Goal: Browse casually: Explore the website without a specific task or goal

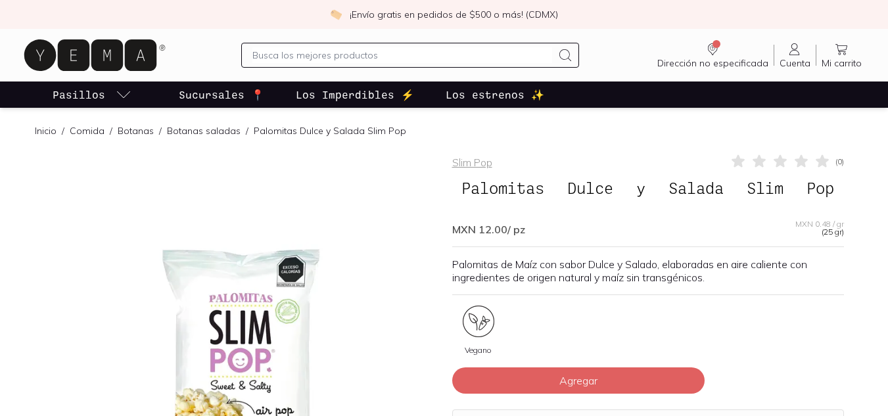
scroll to position [293, 0]
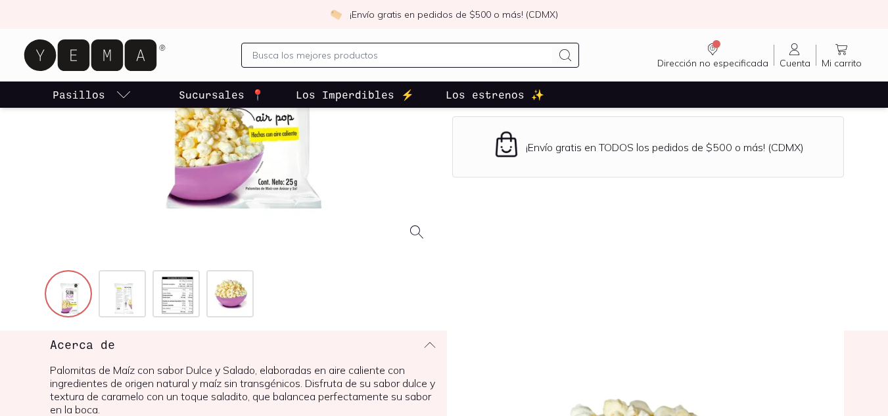
click at [172, 302] on img at bounding box center [177, 294] width 47 height 47
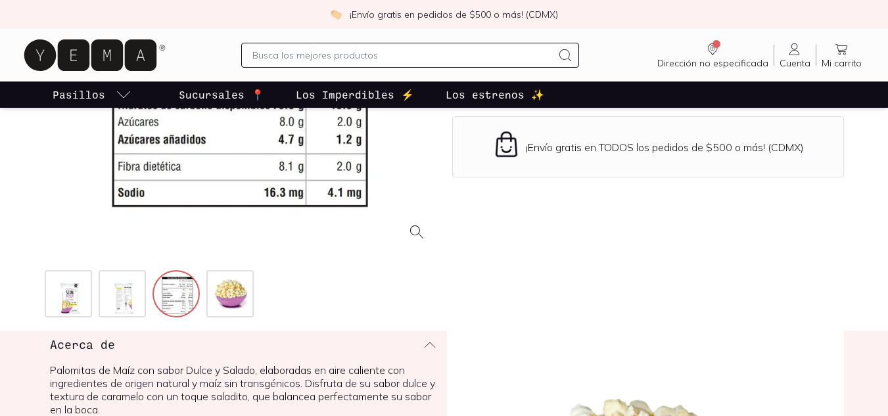
scroll to position [0, 0]
click at [239, 300] on img at bounding box center [231, 294] width 47 height 47
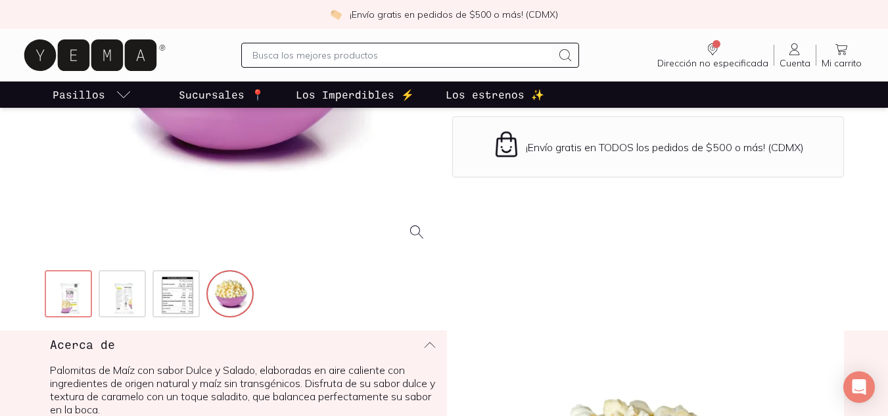
click at [59, 296] on img at bounding box center [69, 294] width 47 height 47
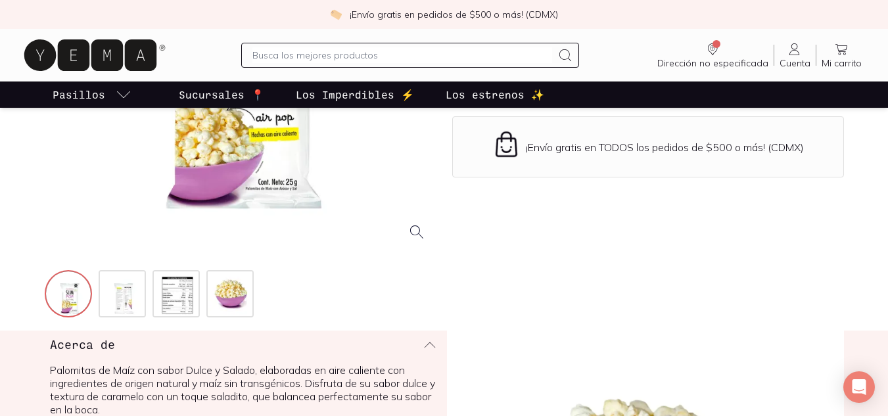
click at [421, 237] on div at bounding box center [241, 56] width 392 height 392
click at [103, 302] on img at bounding box center [123, 294] width 47 height 47
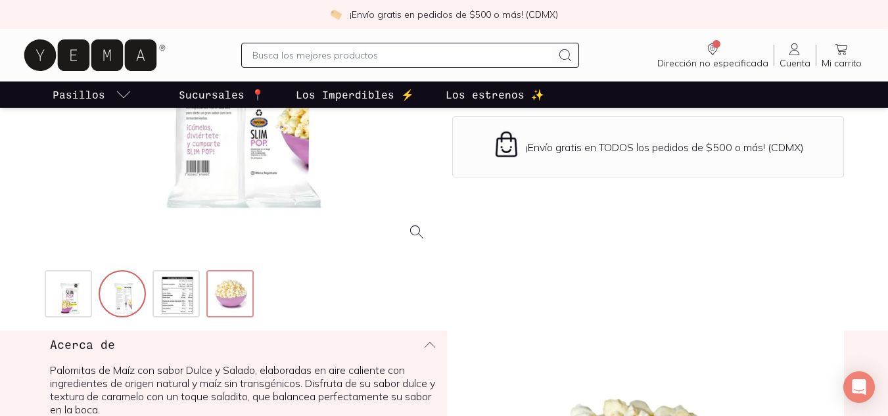
click at [214, 302] on img at bounding box center [231, 294] width 47 height 47
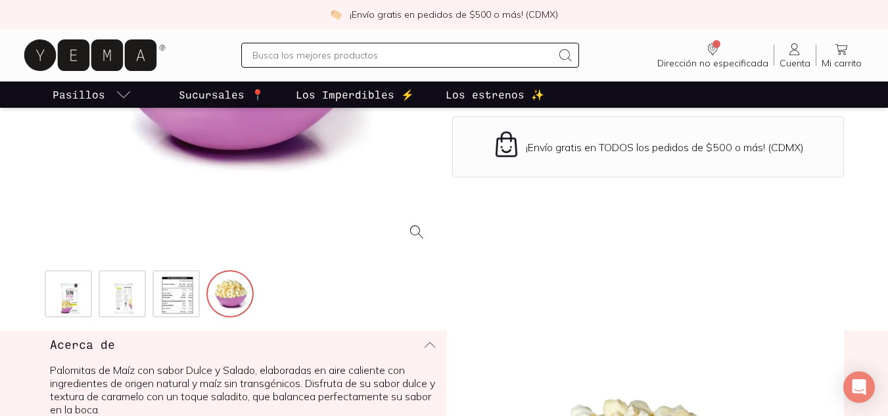
click at [418, 227] on div at bounding box center [241, 56] width 392 height 392
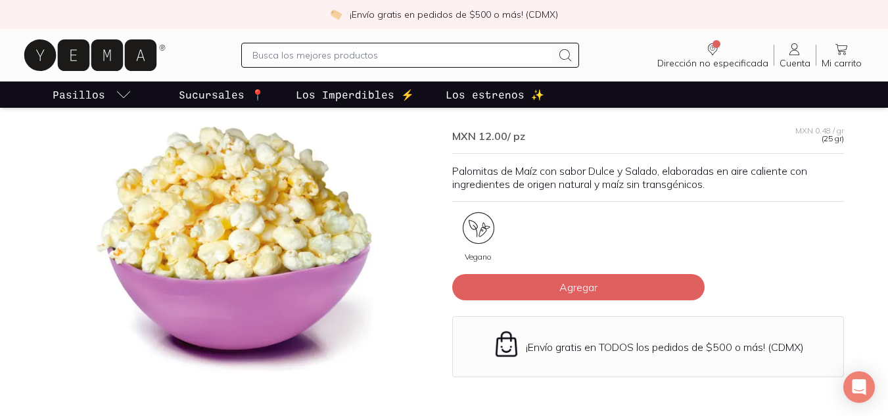
scroll to position [75, 0]
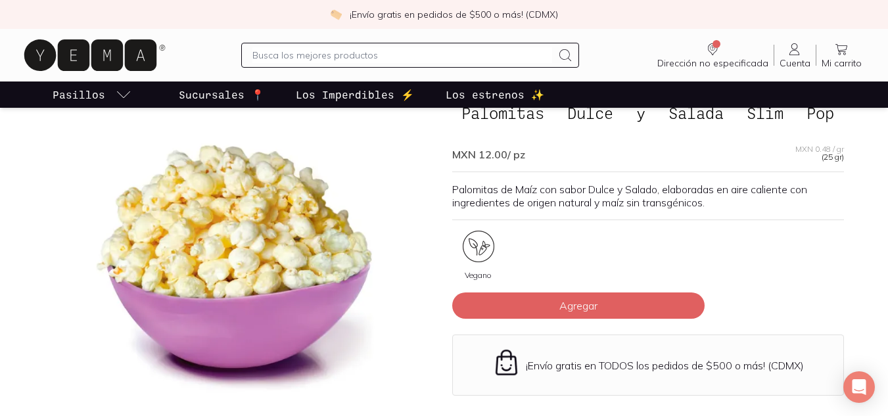
click at [198, 215] on div at bounding box center [241, 274] width 392 height 392
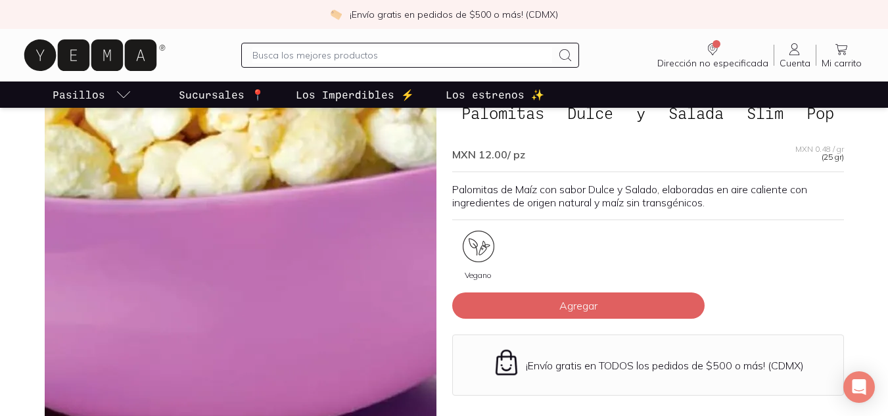
click at [245, 340] on img at bounding box center [228, 117] width 1314 height 1314
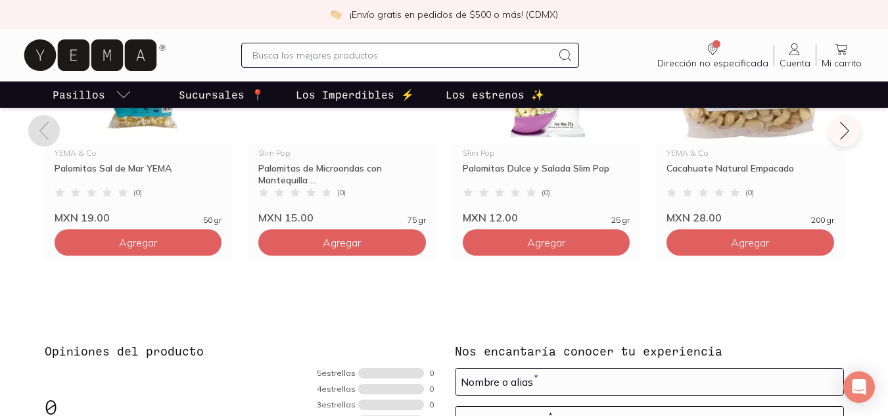
scroll to position [1000, 0]
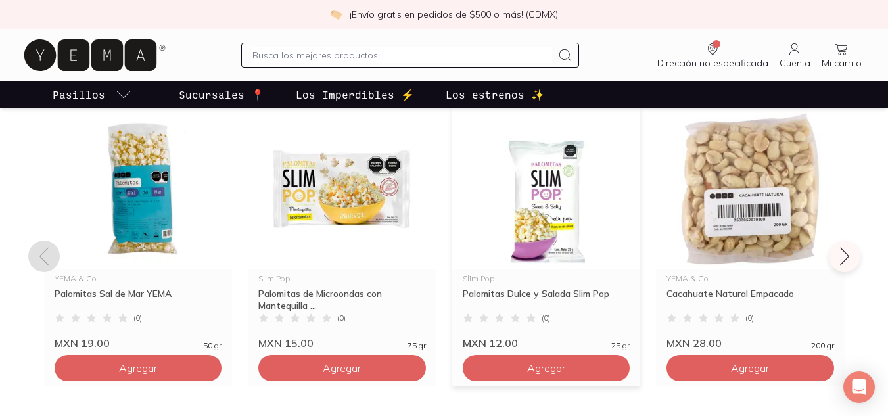
click at [476, 231] on img at bounding box center [546, 189] width 189 height 162
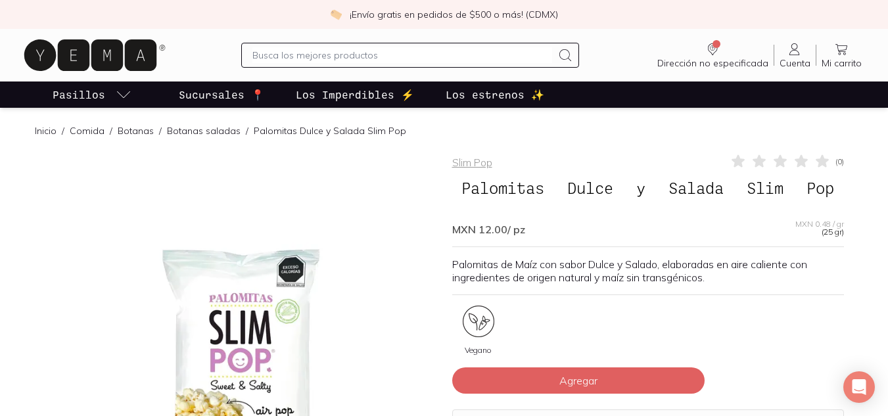
click at [232, 323] on div at bounding box center [241, 349] width 392 height 392
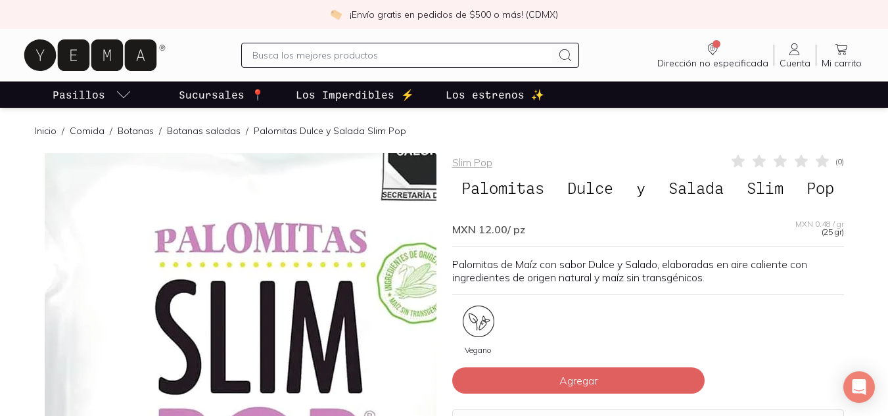
click at [232, 323] on img at bounding box center [259, 409] width 1314 height 1314
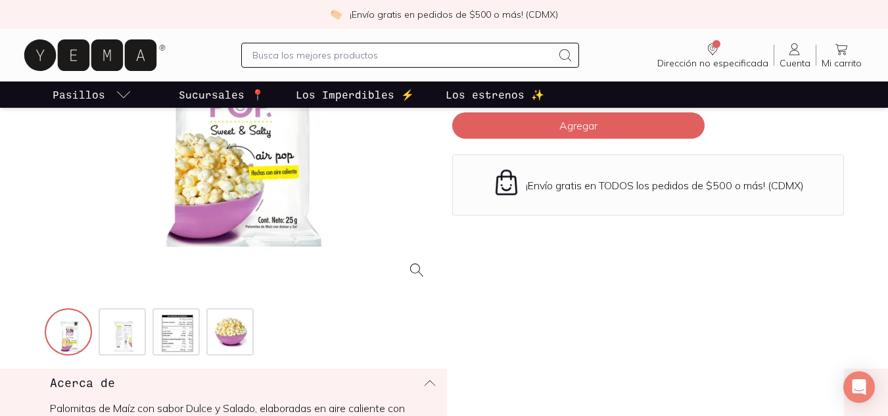
scroll to position [252, 0]
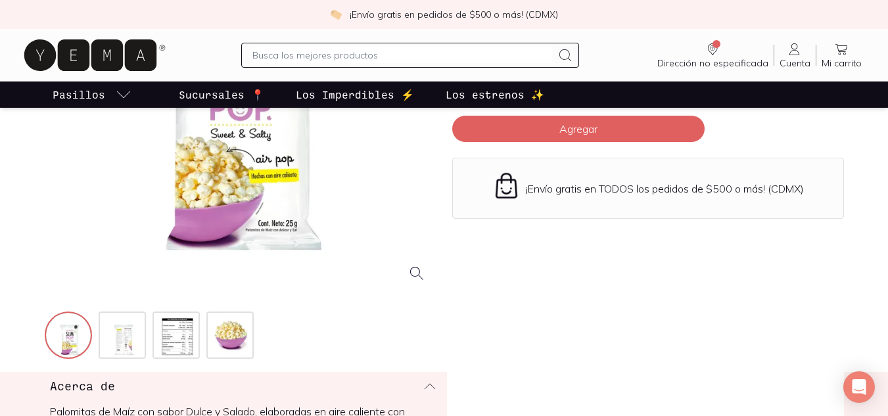
click at [102, 344] on img at bounding box center [123, 336] width 47 height 47
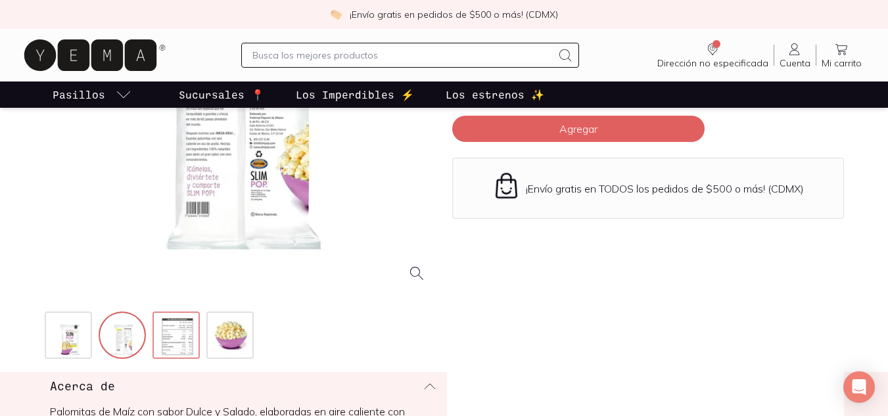
click at [165, 335] on img at bounding box center [177, 336] width 47 height 47
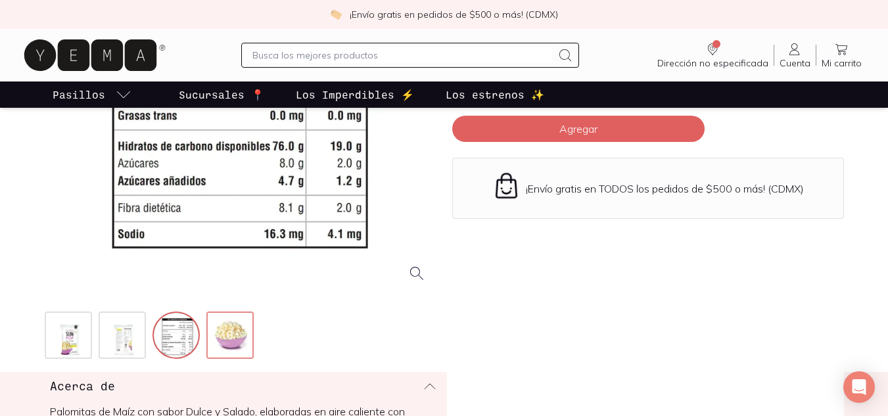
click at [240, 329] on img at bounding box center [231, 336] width 47 height 47
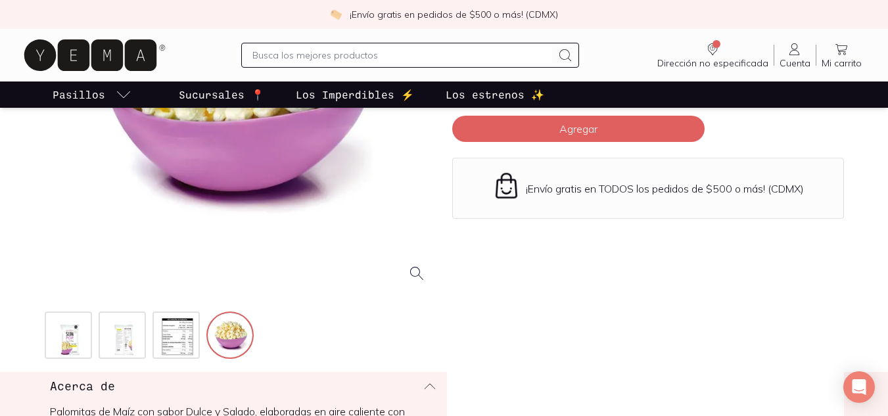
click at [423, 282] on div at bounding box center [241, 97] width 392 height 392
click at [417, 274] on div at bounding box center [241, 97] width 392 height 392
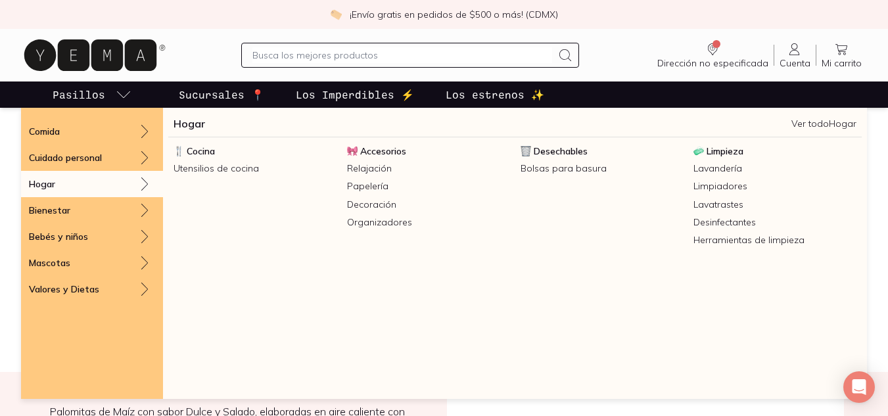
click at [189, 189] on div "Cocina Utensilios de cocina" at bounding box center [255, 169] width 174 height 53
